Goal: Task Accomplishment & Management: Use online tool/utility

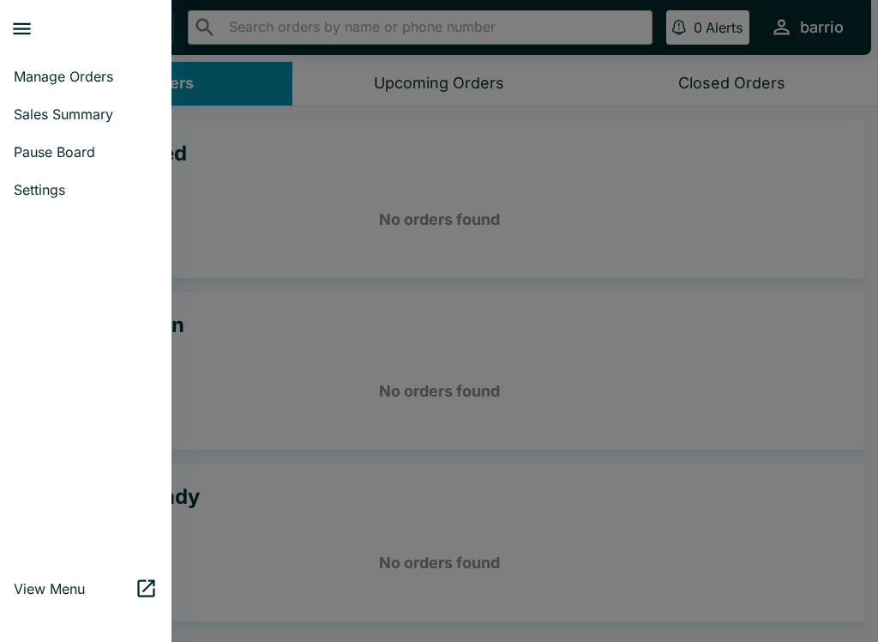
click at [76, 97] on link "Sales Summary" at bounding box center [86, 114] width 172 height 38
select select "03:00"
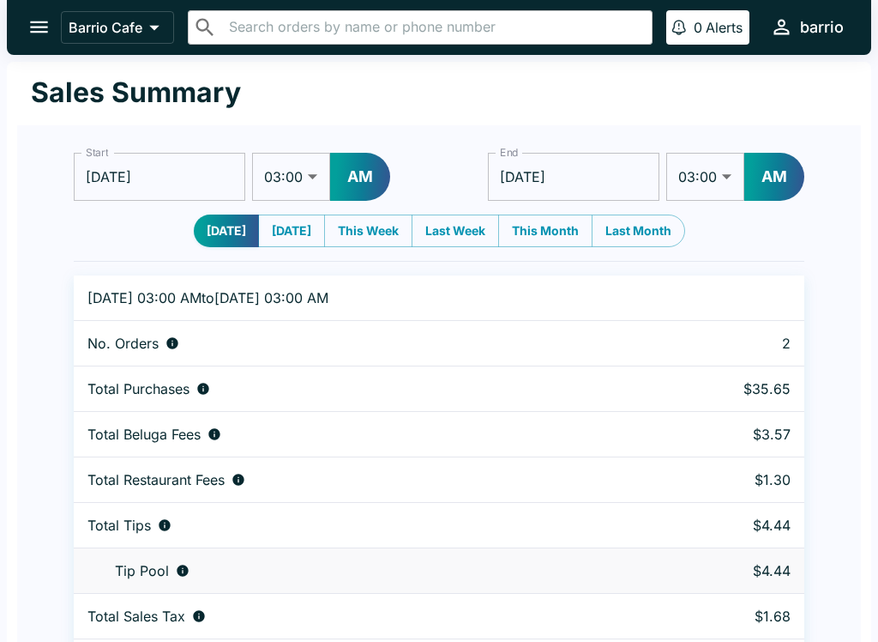
click at [21, 30] on button "open drawer" at bounding box center [39, 27] width 44 height 44
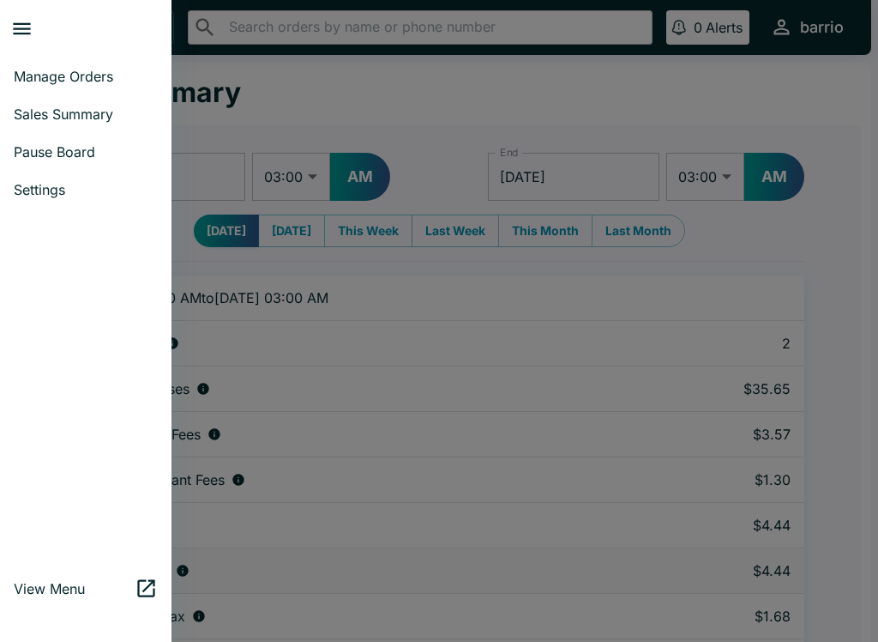
click at [76, 136] on link "Pause Board" at bounding box center [86, 152] width 172 height 38
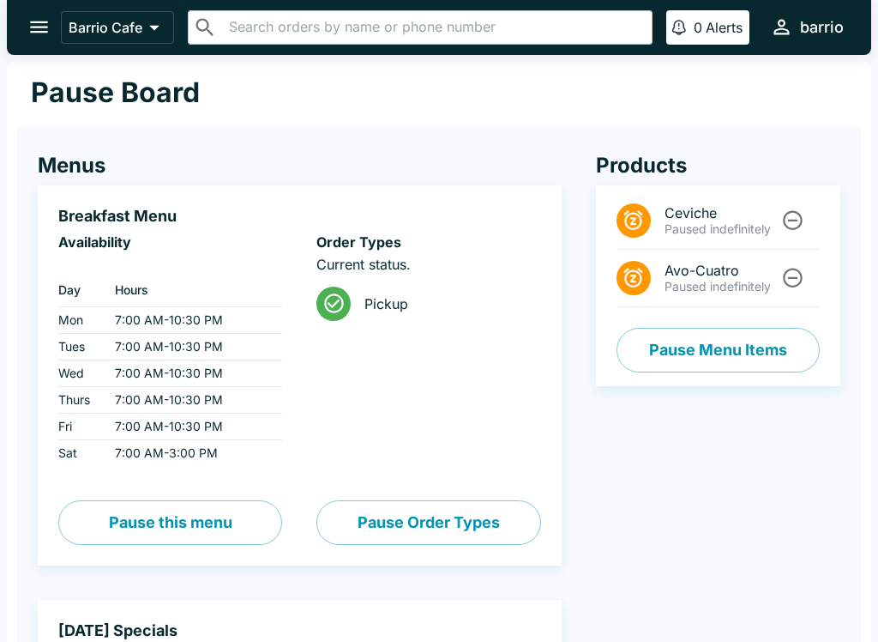
click at [702, 339] on button "Pause Menu Items" at bounding box center [718, 350] width 203 height 45
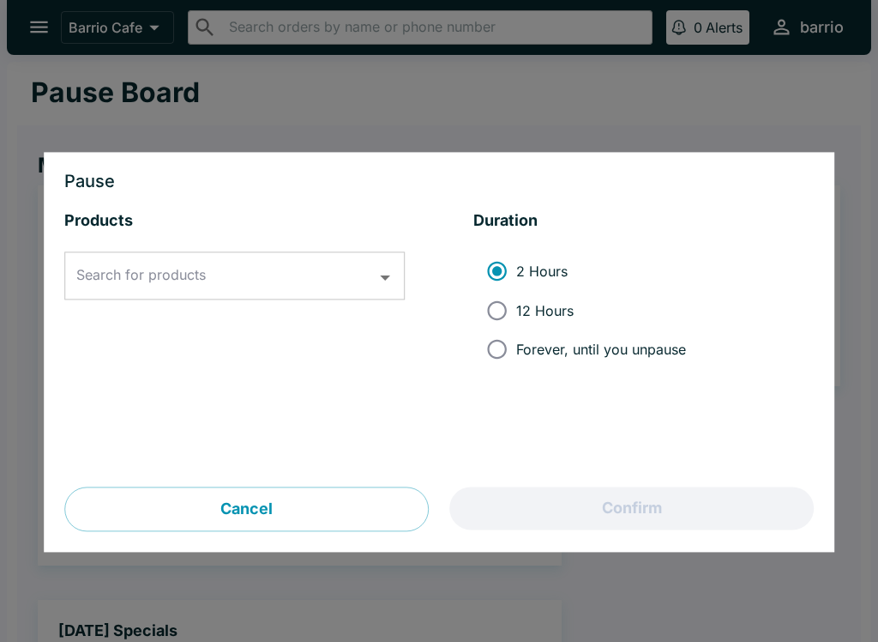
click at [193, 266] on div "Search for products Search for products" at bounding box center [234, 276] width 341 height 48
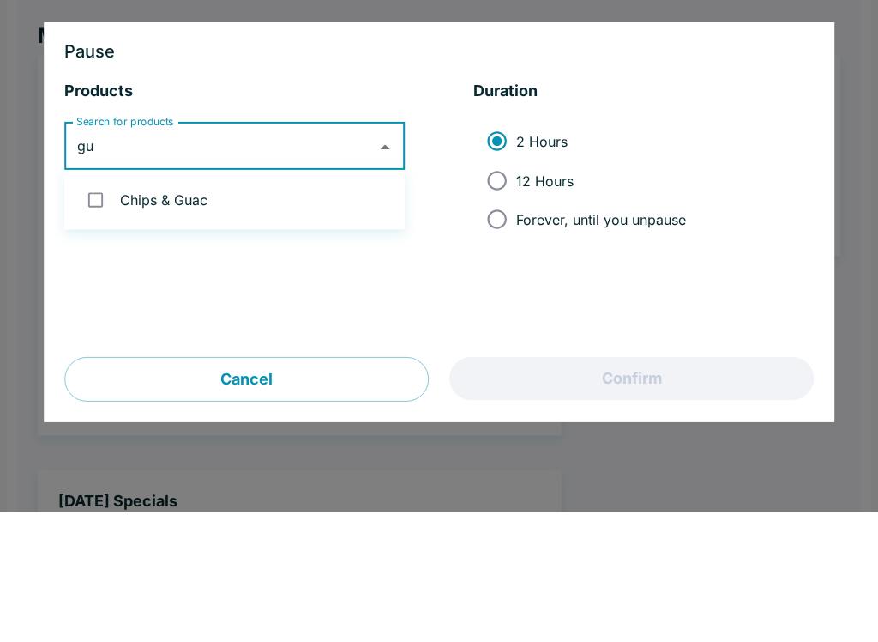
type input "gua"
click at [174, 307] on li "Chips & Guac" at bounding box center [234, 329] width 341 height 45
checkbox input "true"
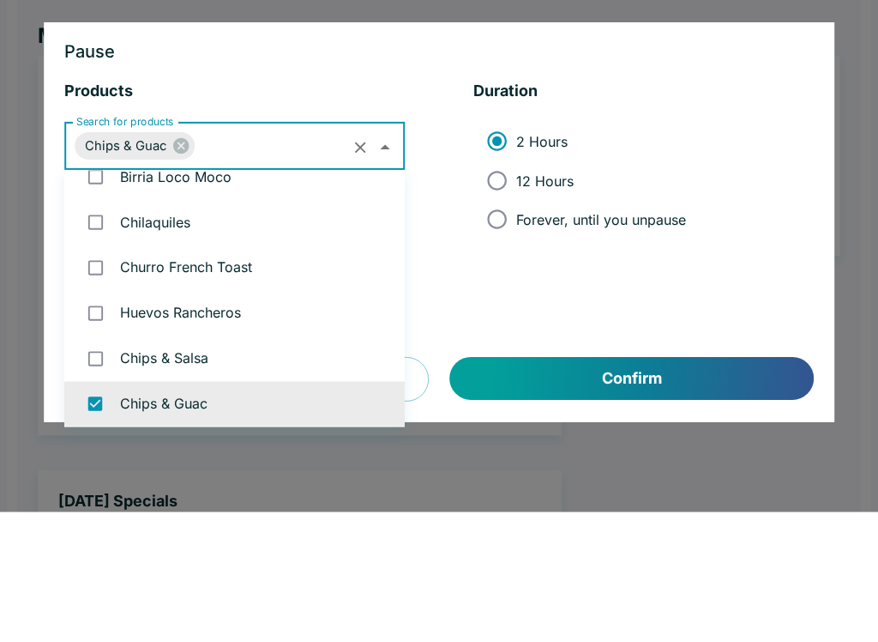
click at [724, 173] on h3 "Pause" at bounding box center [439, 181] width 750 height 17
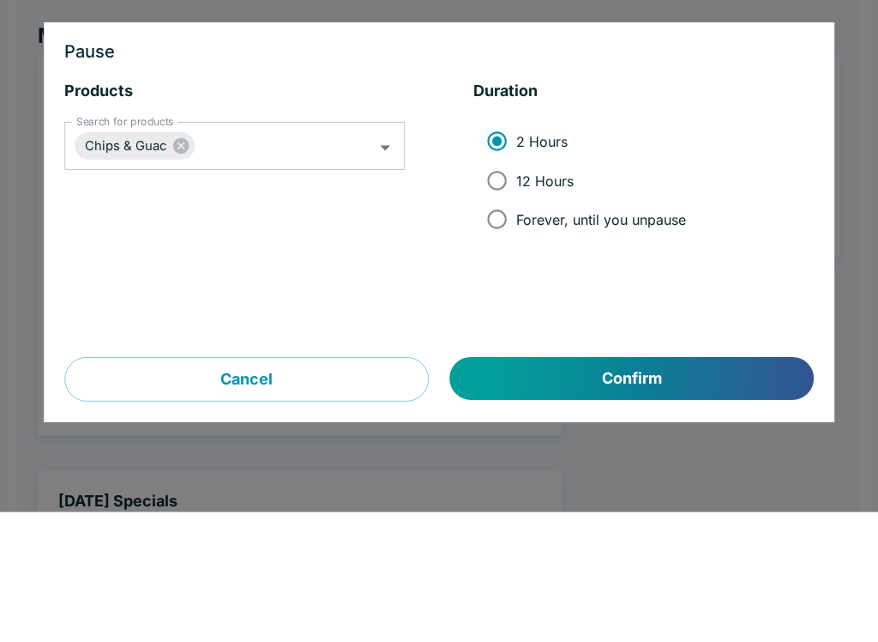
scroll to position [130, 0]
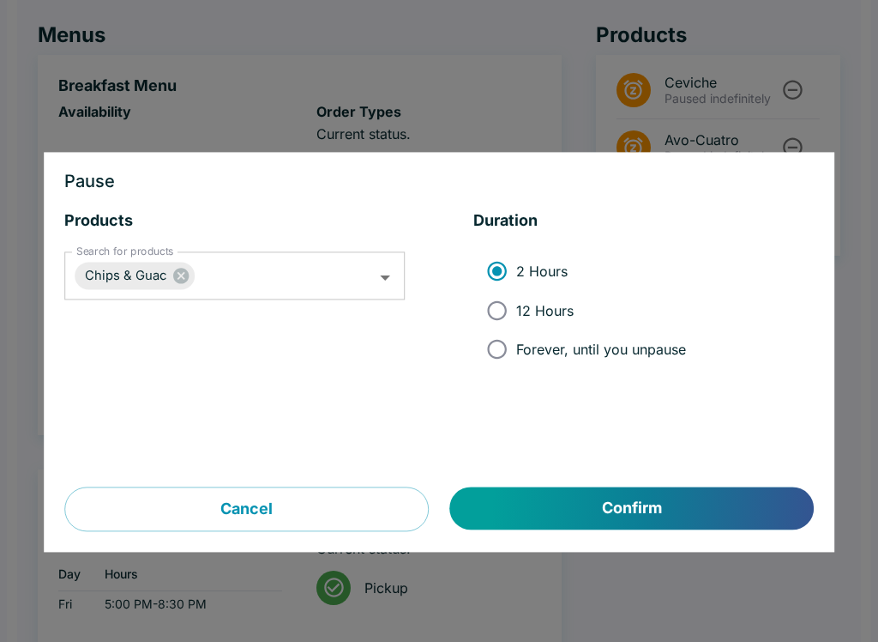
click at [521, 295] on label "12 Hours" at bounding box center [582, 310] width 208 height 39
click at [516, 295] on input "12 Hours" at bounding box center [497, 310] width 39 height 39
radio input "true"
click at [603, 498] on button "Confirm" at bounding box center [632, 508] width 364 height 43
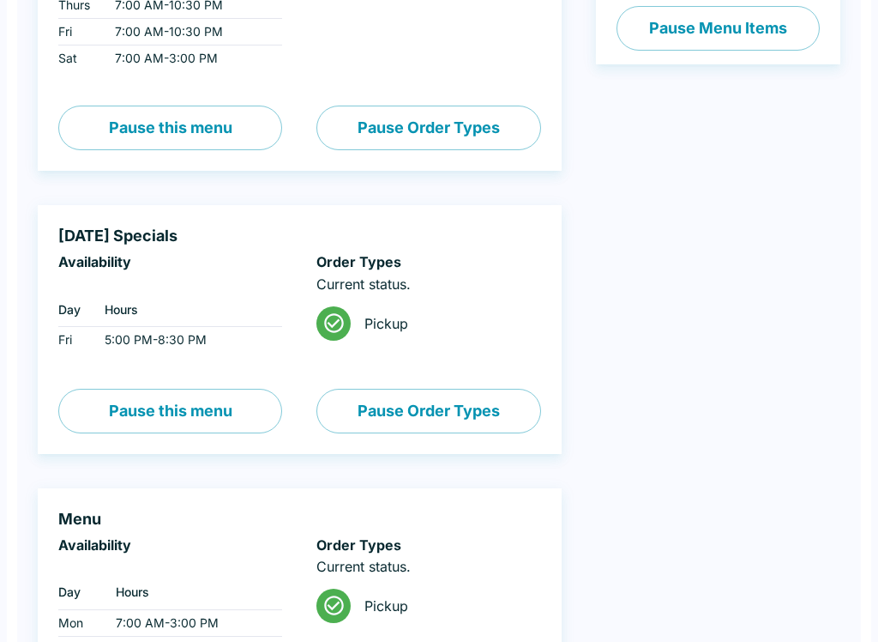
scroll to position [395, 0]
click at [214, 413] on button "Pause this menu" at bounding box center [170, 410] width 224 height 45
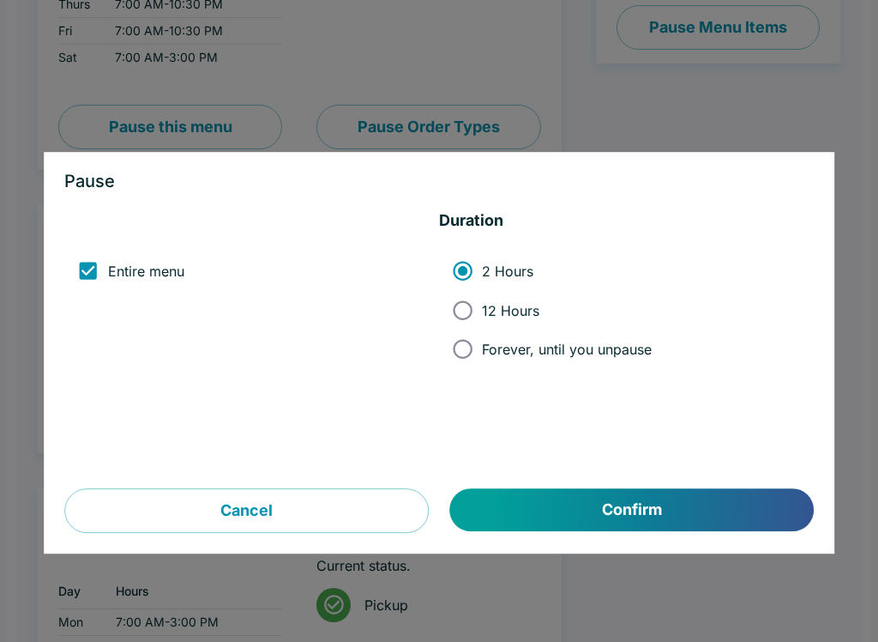
click at [477, 335] on input "Forever, until you unpause" at bounding box center [462, 348] width 39 height 39
radio input "true"
click at [572, 503] on button "Confirm" at bounding box center [632, 510] width 364 height 43
